Goal: Task Accomplishment & Management: Use online tool/utility

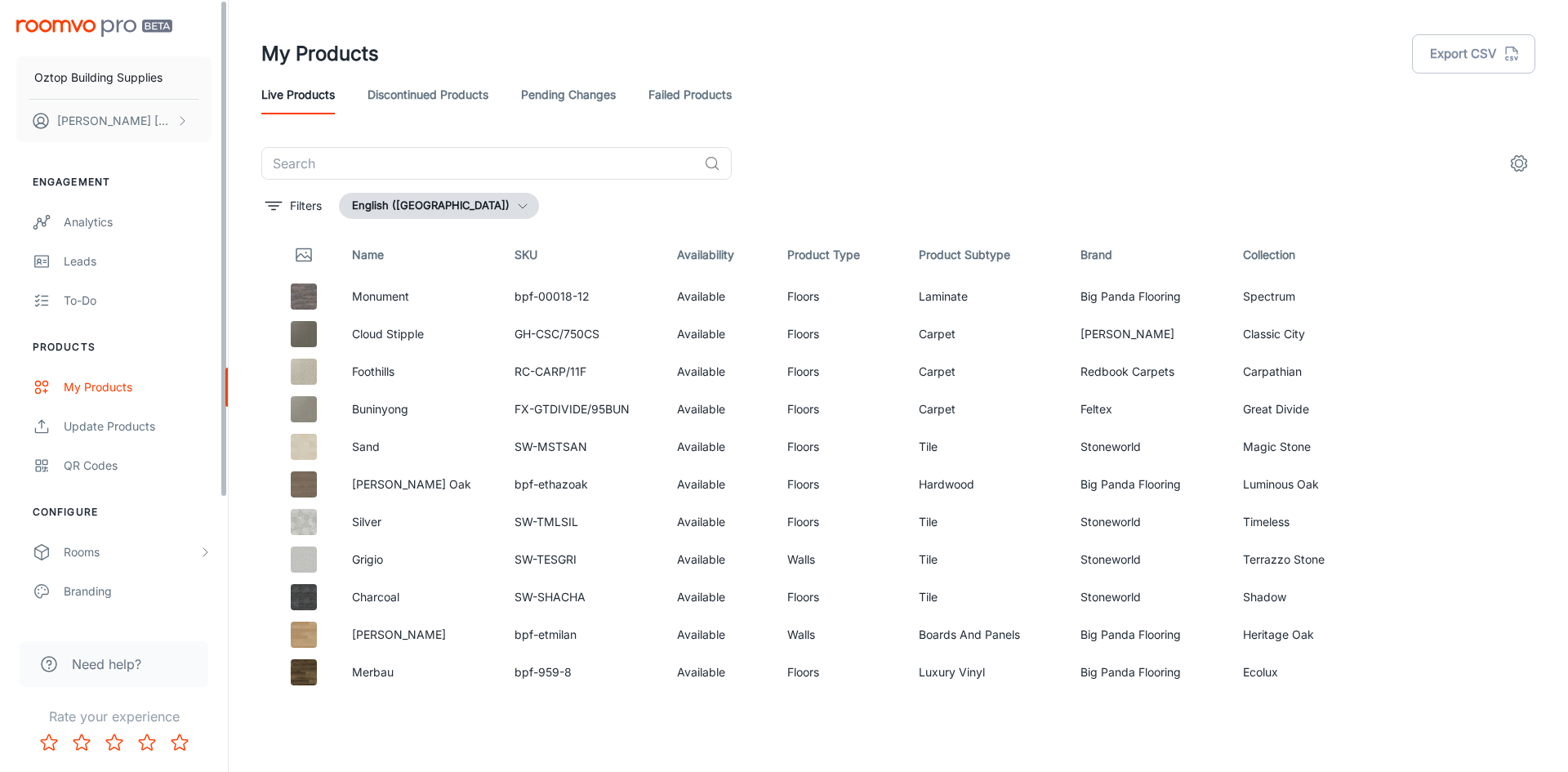
click at [1043, 206] on div "Filters English (Australia)" at bounding box center [899, 205] width 1275 height 26
click at [129, 465] on div "QR Codes" at bounding box center [138, 466] width 148 height 18
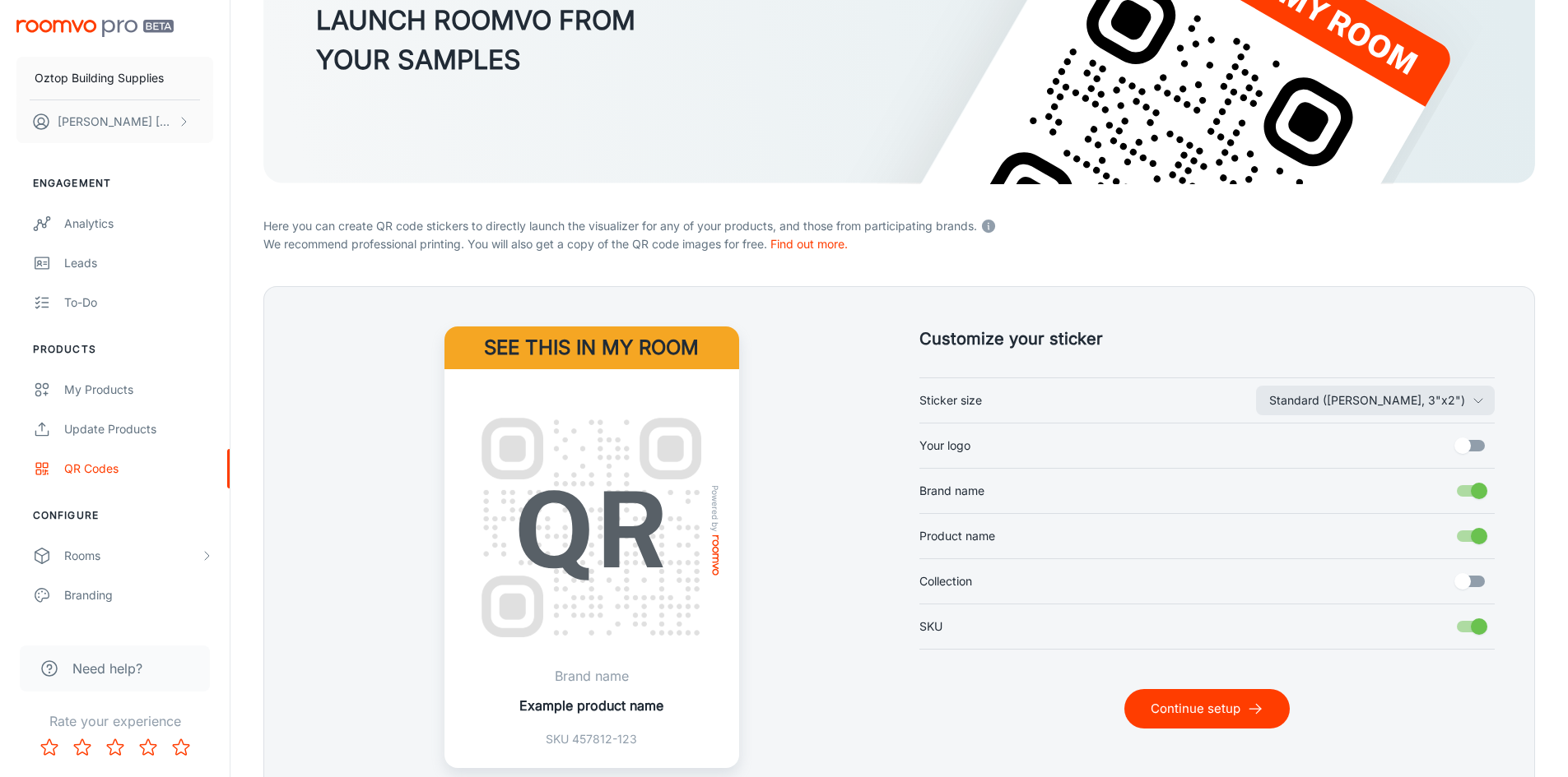
scroll to position [268, 0]
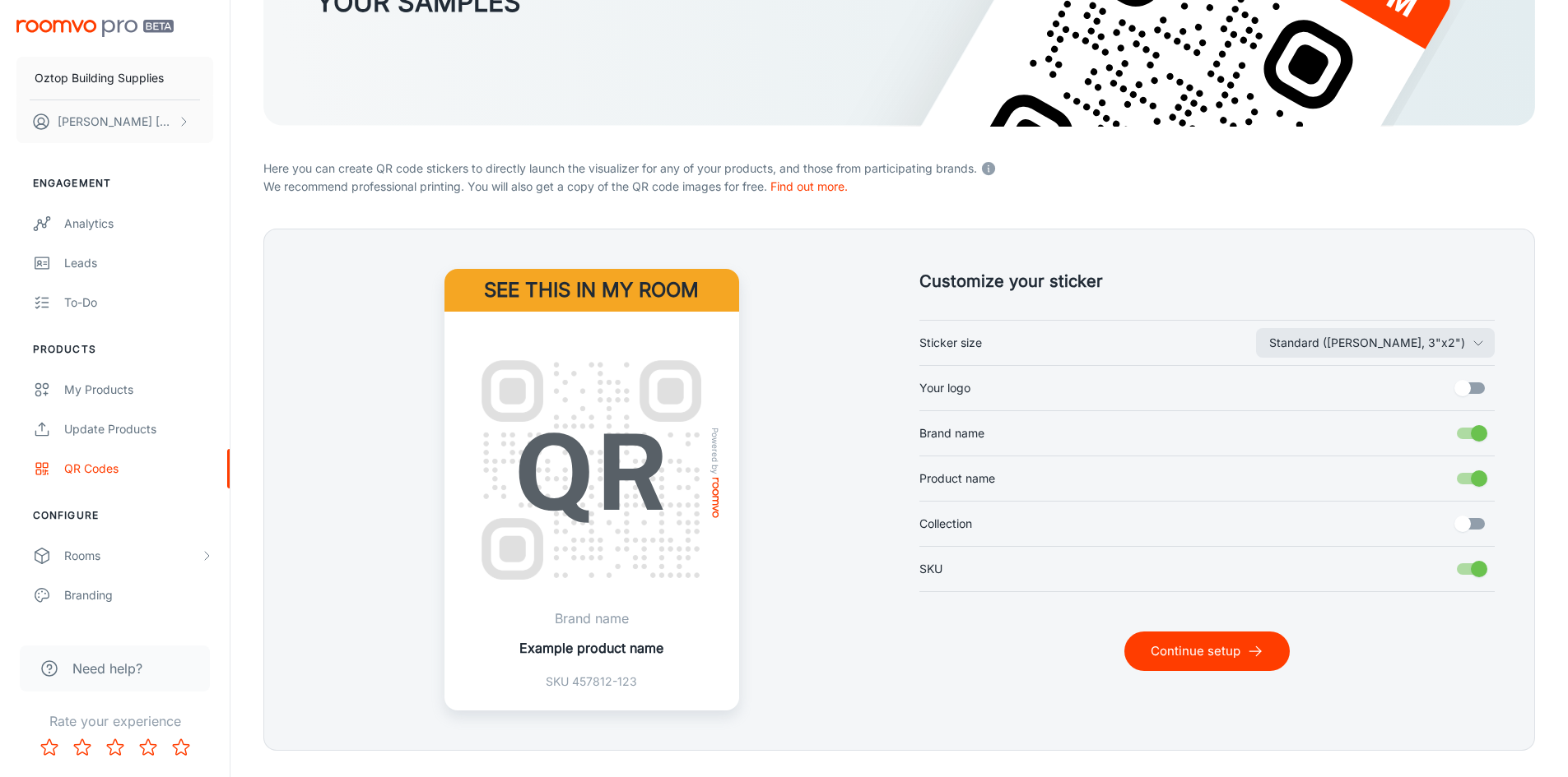
click at [1461, 528] on input "Collection" at bounding box center [1462, 524] width 94 height 31
checkbox input "true"
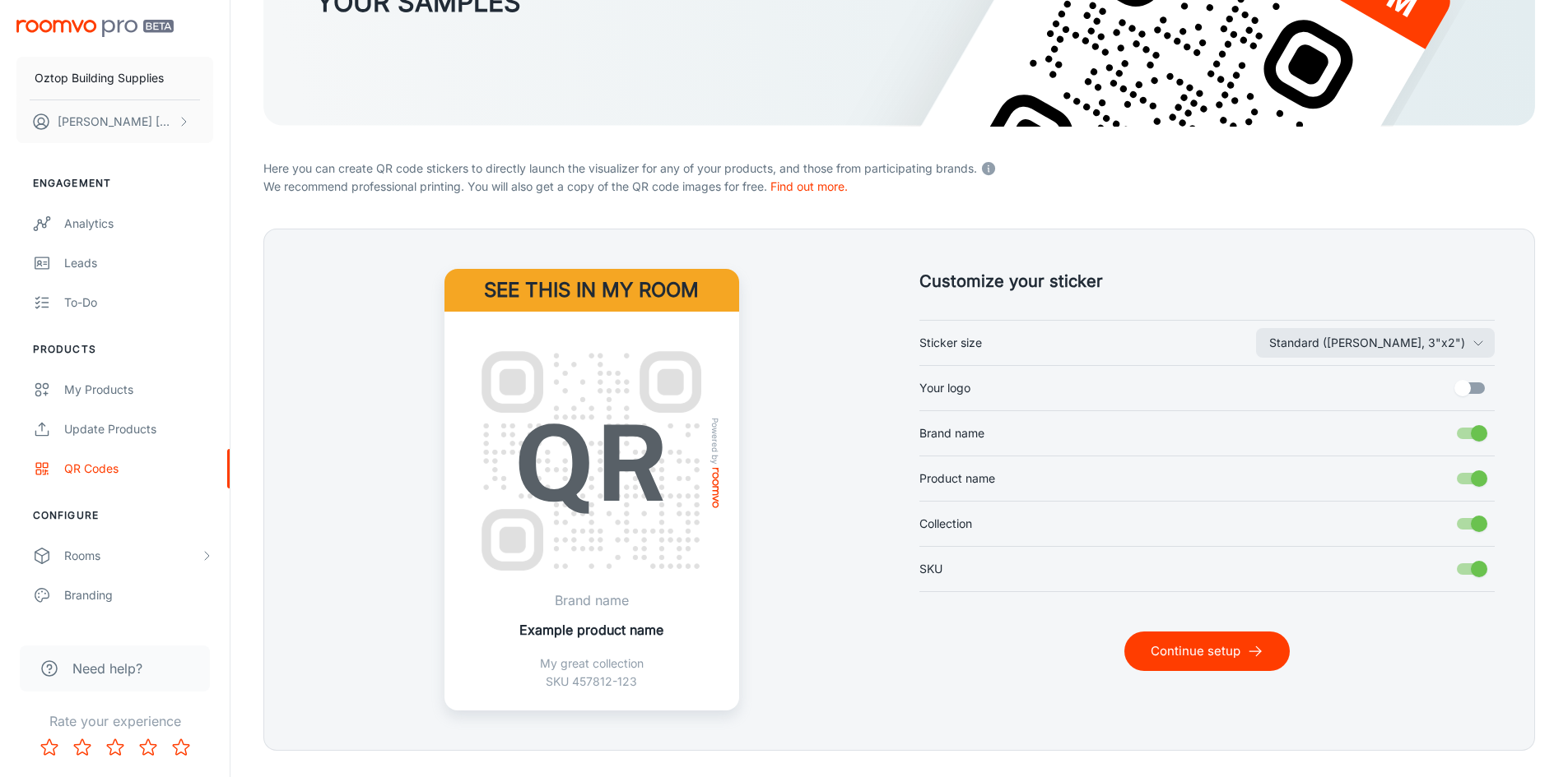
click at [1250, 641] on button "Continue setup" at bounding box center [1206, 652] width 166 height 39
